Goal: Book appointment/travel/reservation

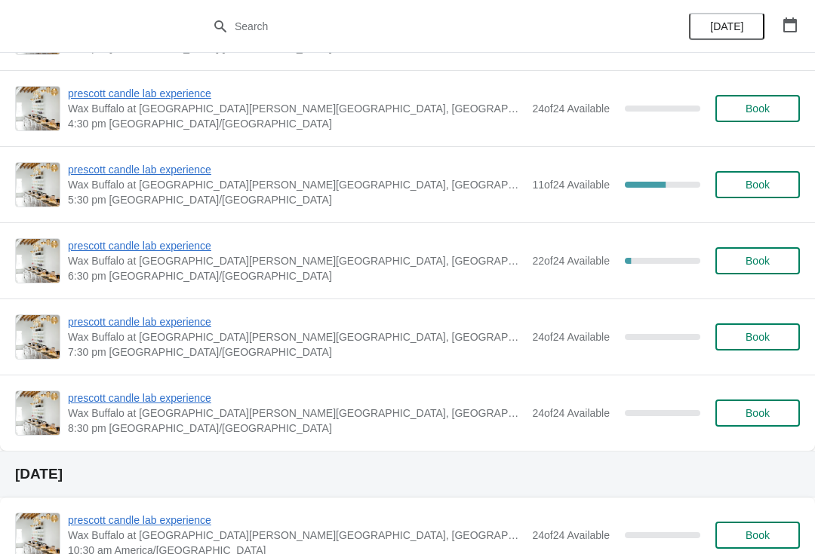
scroll to position [527, 0]
click at [204, 169] on span "prescott candle lab experience" at bounding box center [296, 168] width 456 height 15
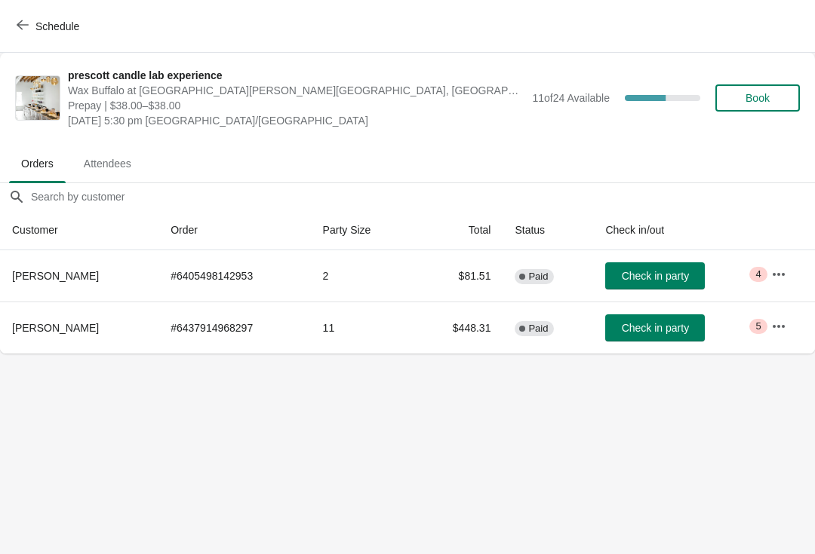
click at [785, 274] on icon "button" at bounding box center [778, 273] width 12 height 3
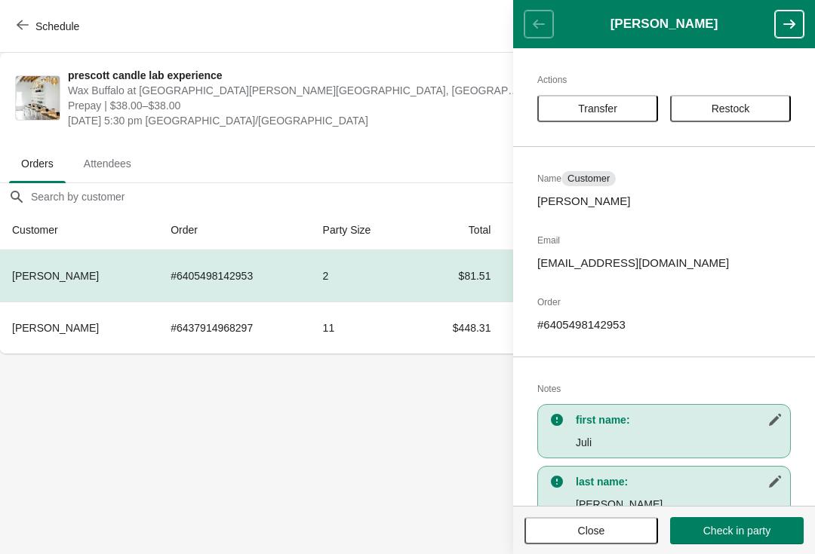
click at [604, 542] on button "Close" at bounding box center [591, 530] width 134 height 27
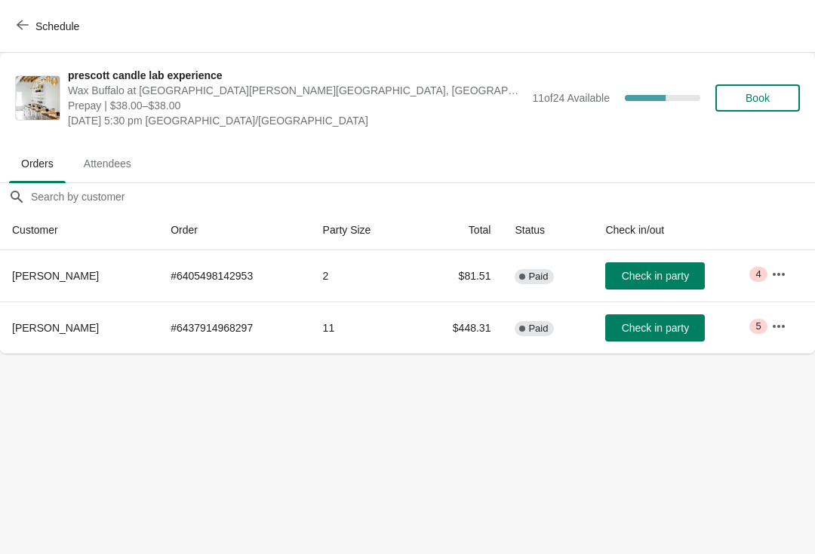
click at [33, 55] on div "prescott candle lab experience Wax Buffalo at [GEOGRAPHIC_DATA][PERSON_NAME][GE…" at bounding box center [407, 98] width 815 height 91
click at [42, 38] on button "Schedule" at bounding box center [50, 26] width 84 height 27
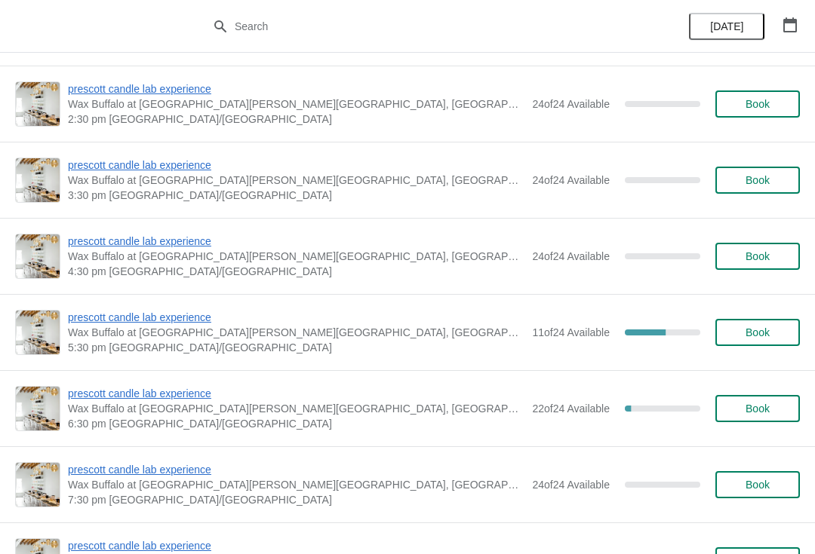
scroll to position [381, 0]
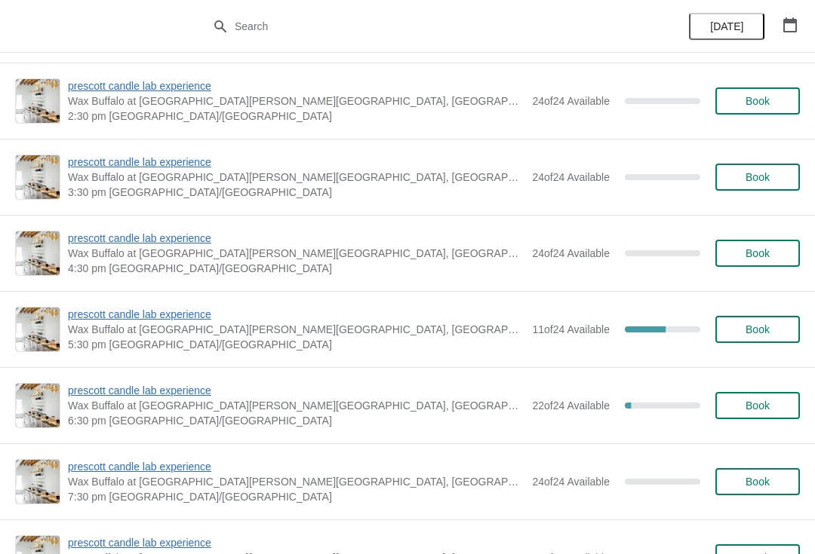
click at [183, 318] on span "prescott candle lab experience" at bounding box center [296, 314] width 456 height 15
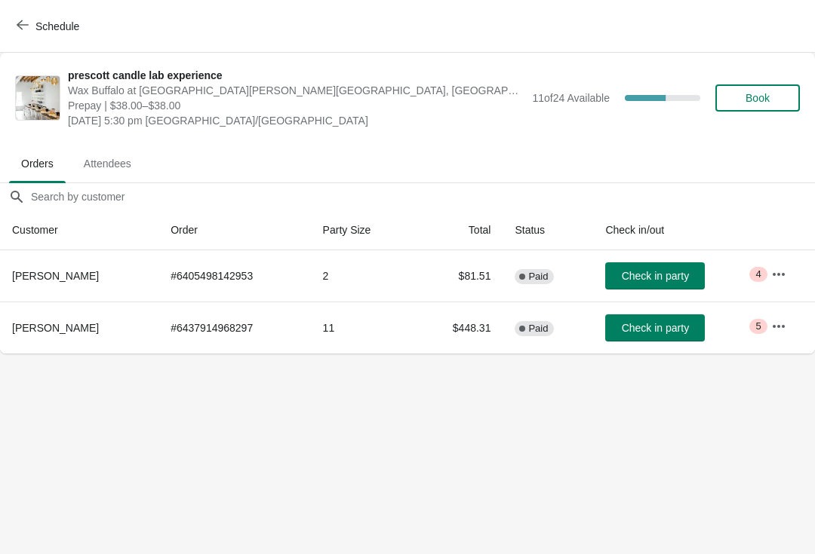
scroll to position [0, 0]
click at [23, 23] on icon "button" at bounding box center [23, 25] width 12 height 12
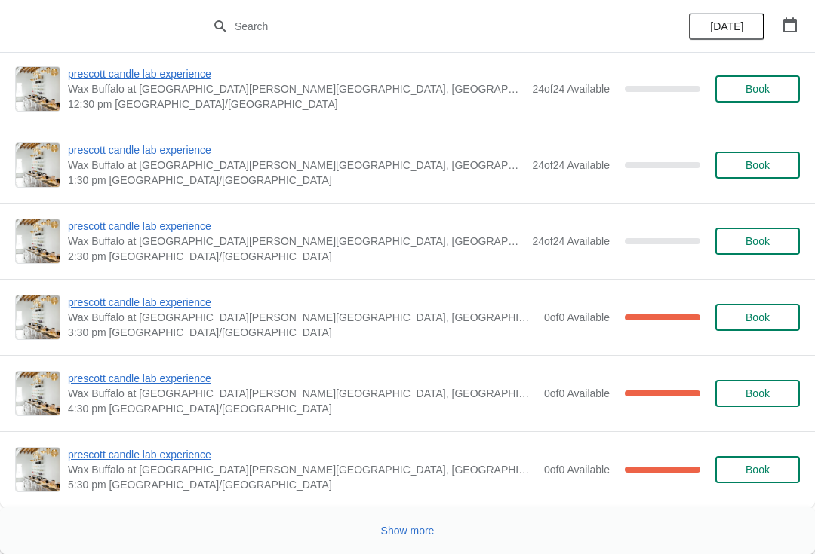
scroll to position [5820, 0]
click at [428, 512] on div "Show more" at bounding box center [401, 525] width 797 height 29
click at [406, 518] on button "Show more" at bounding box center [408, 530] width 66 height 27
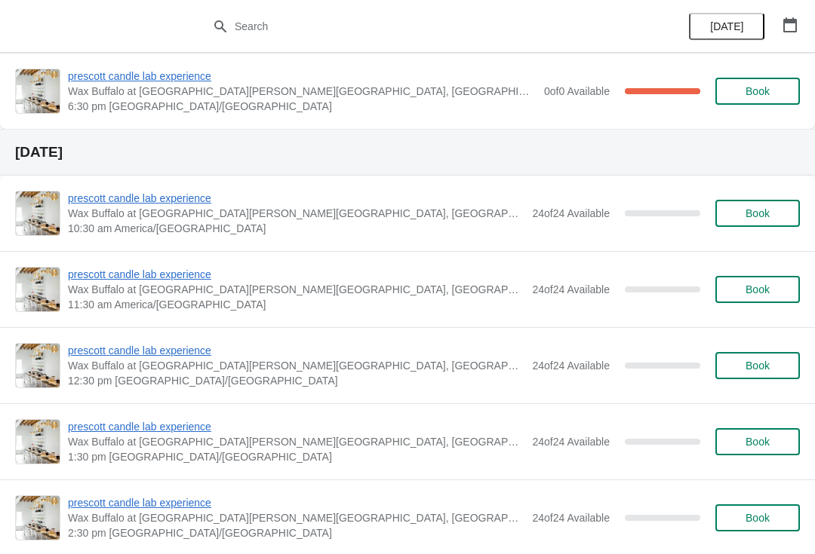
scroll to position [10894, 0]
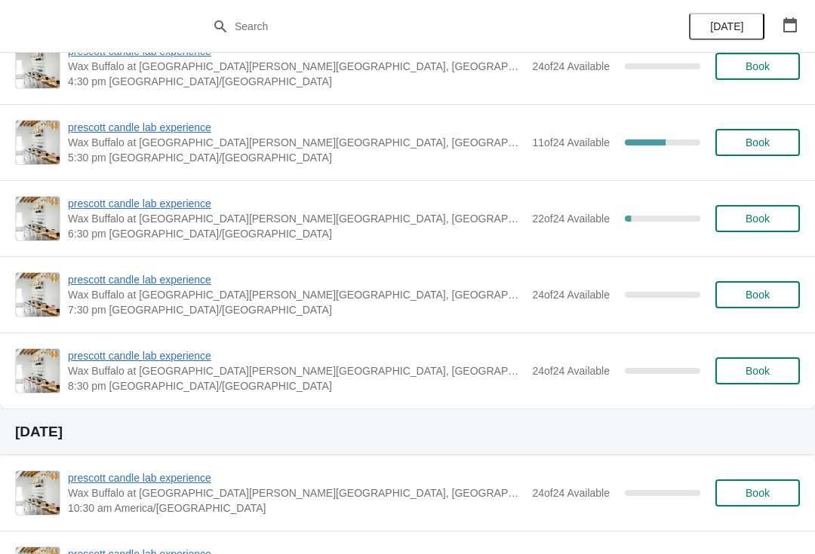
scroll to position [582, 0]
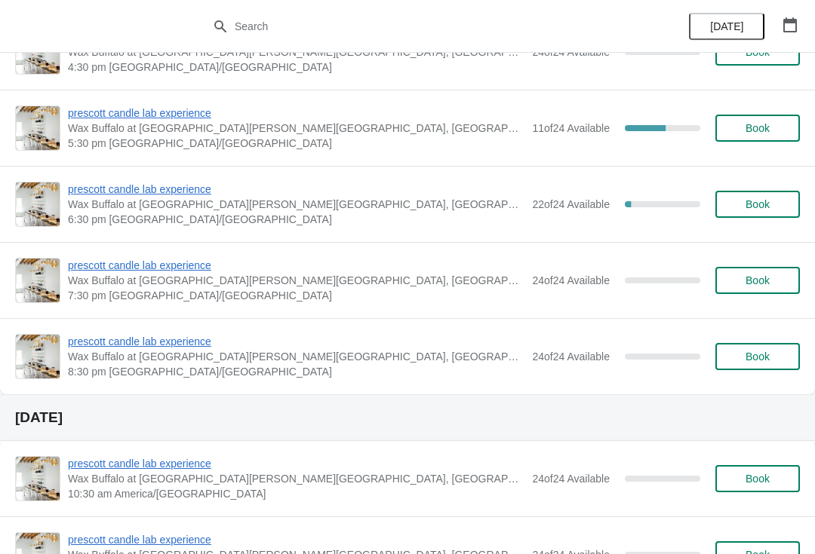
click at [195, 196] on span "prescott candle lab experience" at bounding box center [296, 189] width 456 height 15
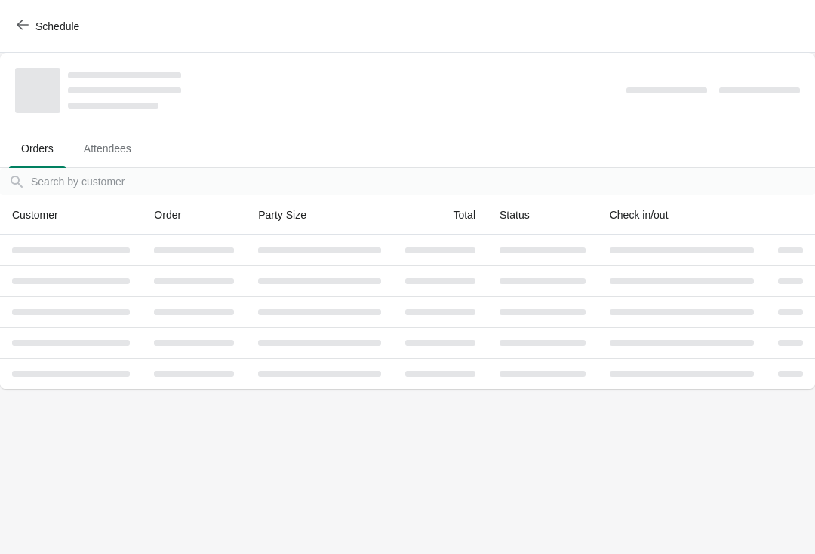
scroll to position [0, 0]
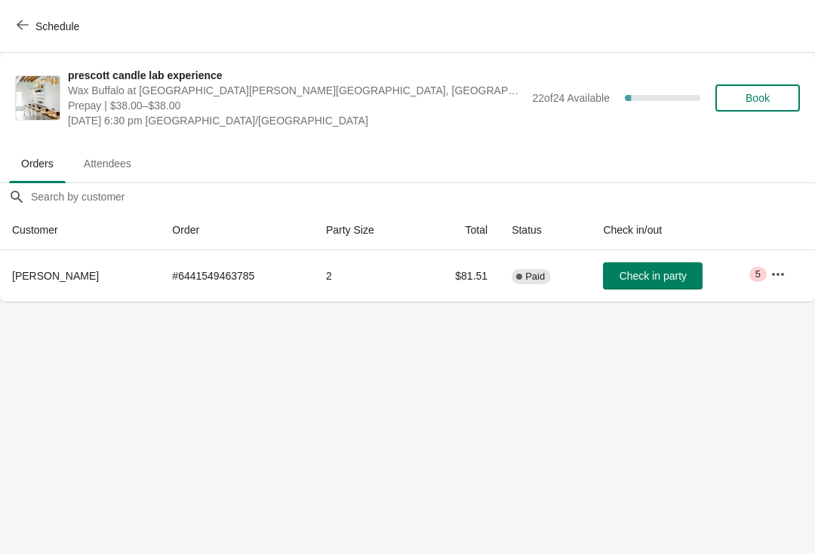
click at [788, 275] on button "button" at bounding box center [777, 274] width 27 height 27
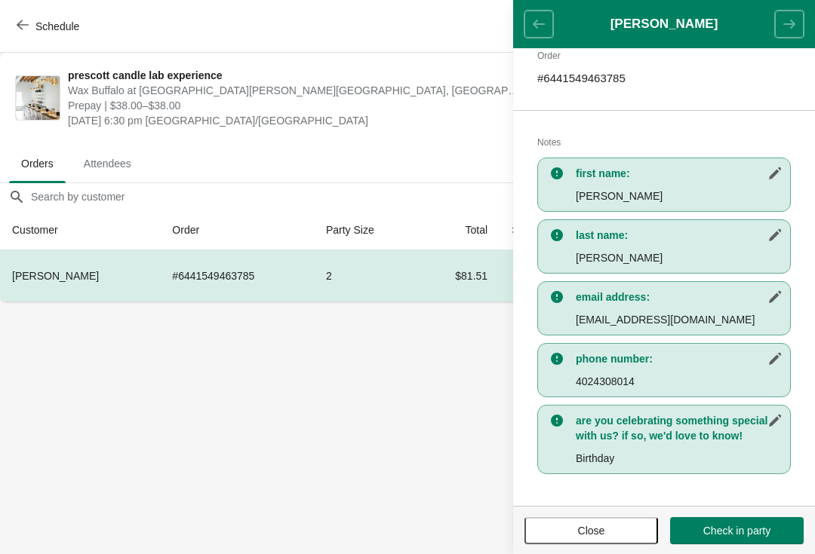
scroll to position [247, 0]
